Goal: Task Accomplishment & Management: Manage account settings

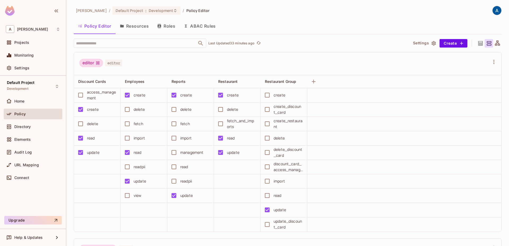
scroll to position [877, 0]
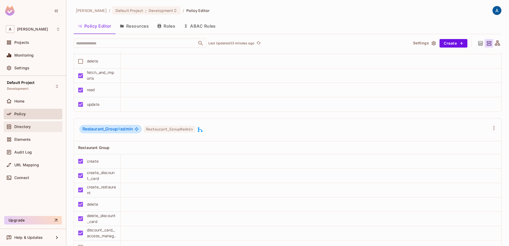
click at [20, 123] on div "Directory" at bounding box center [33, 126] width 54 height 6
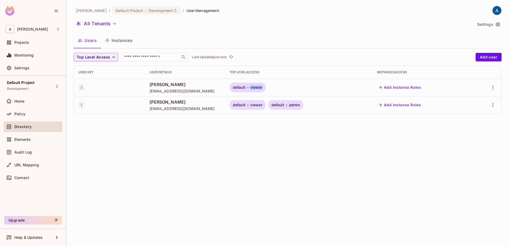
drag, startPoint x: 149, startPoint y: 86, endPoint x: 335, endPoint y: 88, distance: 186.5
click at [335, 88] on tr "3 Summer Boyle [EMAIL_ADDRESS][DOMAIN_NAME] default viewer Add Instance Roles" at bounding box center [288, 88] width 428 height 18
click at [287, 173] on div "[PERSON_NAME] / Default Project : Development / User Management All Tenants Set…" at bounding box center [287, 123] width 443 height 246
click at [152, 151] on div "Aman Sharma / Default Project : Development / User Management All Tenants Setti…" at bounding box center [287, 123] width 443 height 246
drag, startPoint x: 257, startPoint y: 87, endPoint x: 275, endPoint y: 87, distance: 18.0
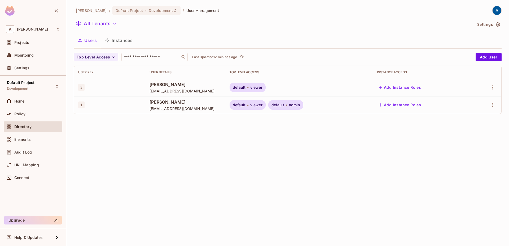
click at [275, 87] on div "default viewer" at bounding box center [299, 88] width 139 height 10
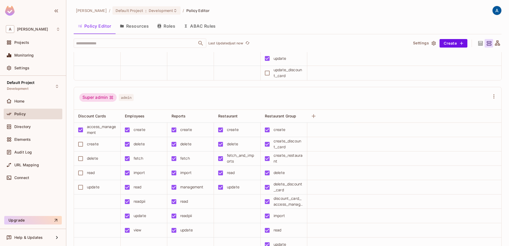
scroll to position [181, 0]
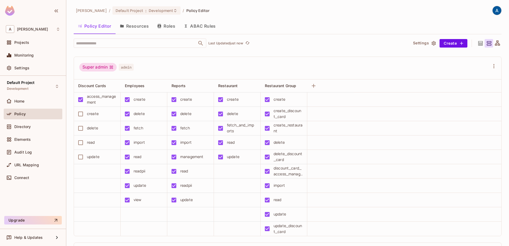
click at [309, 40] on div "​ Last Updated just now" at bounding box center [239, 42] width 331 height 9
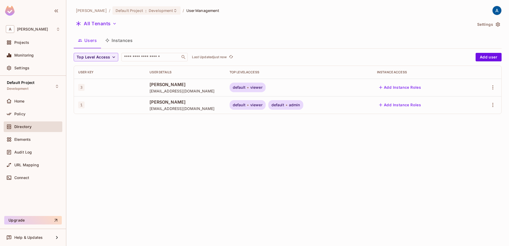
click at [163, 148] on div "Aman Sharma / Default Project : Development / User Management All Tenants Setti…" at bounding box center [287, 123] width 443 height 246
drag, startPoint x: 259, startPoint y: 89, endPoint x: 275, endPoint y: 88, distance: 15.7
click at [275, 88] on div "default viewer" at bounding box center [299, 88] width 139 height 10
drag, startPoint x: 151, startPoint y: 86, endPoint x: 186, endPoint y: 90, distance: 35.2
click at [186, 90] on div "Summer Boyle sumer@email.com" at bounding box center [186, 87] width 72 height 12
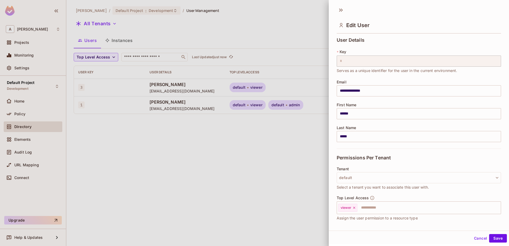
click at [173, 124] on div at bounding box center [254, 123] width 509 height 246
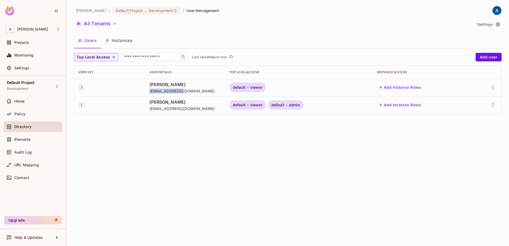
drag, startPoint x: 149, startPoint y: 92, endPoint x: 202, endPoint y: 93, distance: 53.6
click at [202, 93] on span "[EMAIL_ADDRESS][DOMAIN_NAME]" at bounding box center [186, 90] width 72 height 5
copy span "[EMAIL_ADDRESS][DOMAIN_NAME]"
click at [189, 131] on div "Aman Sharma / Default Project : Development / User Management All Tenants Setti…" at bounding box center [287, 123] width 443 height 246
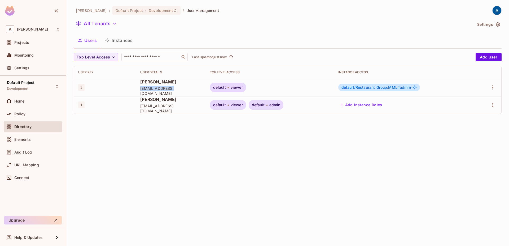
drag, startPoint x: 139, startPoint y: 90, endPoint x: 174, endPoint y: 94, distance: 35.5
click at [174, 94] on td "Summer Boyle sumer@email.com" at bounding box center [171, 88] width 70 height 18
click at [163, 156] on div "Aman Sharma / Default Project : Development / User Management All Tenants Setti…" at bounding box center [287, 123] width 443 height 246
